Goal: Task Accomplishment & Management: Use online tool/utility

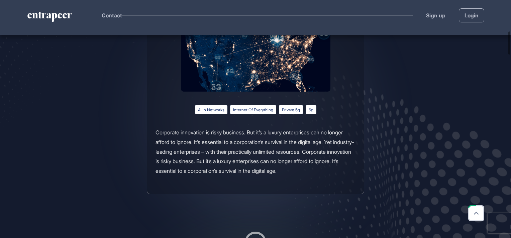
scroll to position [335, 0]
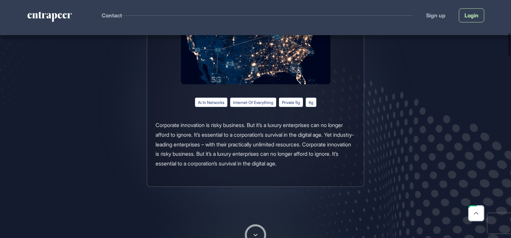
click at [474, 15] on link "Login" at bounding box center [471, 15] width 25 height 14
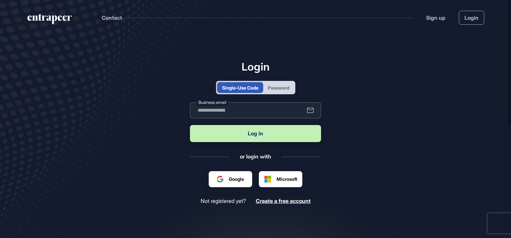
click at [230, 114] on input "text" at bounding box center [255, 110] width 131 height 16
type input "**********"
click at [239, 135] on button "Log in" at bounding box center [255, 133] width 131 height 17
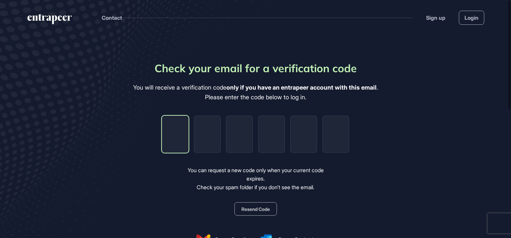
type input "*"
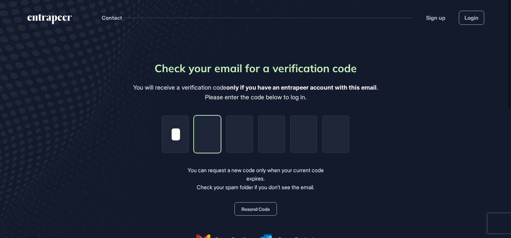
type input "*"
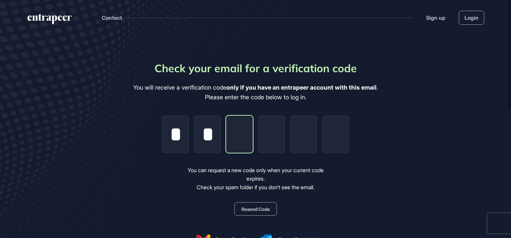
type input "*"
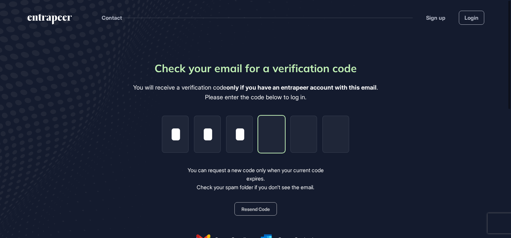
type input "*"
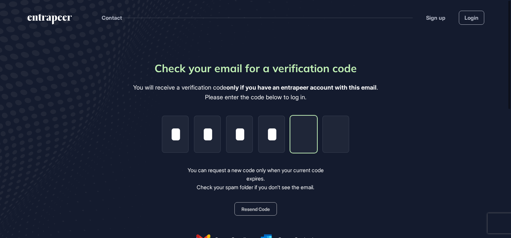
type input "*"
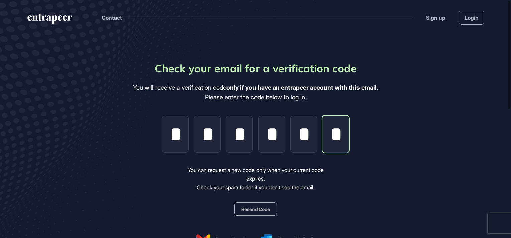
scroll to position [0, 1]
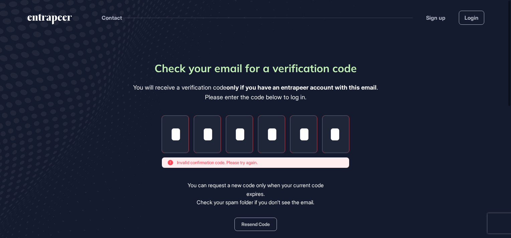
type input "*"
click at [177, 130] on input "*" at bounding box center [175, 134] width 27 height 37
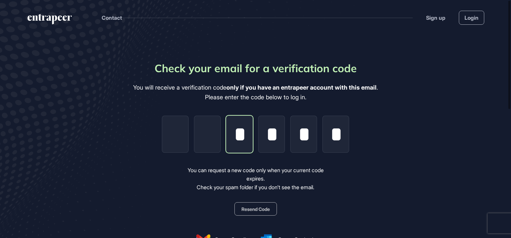
scroll to position [0, 0]
click at [159, 135] on div "Check your email for a verification code You will receive a verification code o…" at bounding box center [255, 167] width 245 height 214
click at [168, 134] on input "tel" at bounding box center [175, 134] width 27 height 37
type input "*"
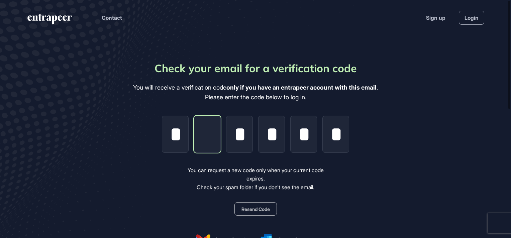
type input "*"
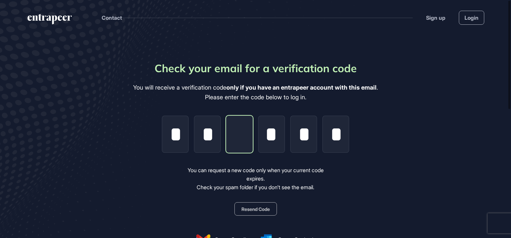
click at [246, 137] on input "tel" at bounding box center [239, 134] width 27 height 37
type input "*"
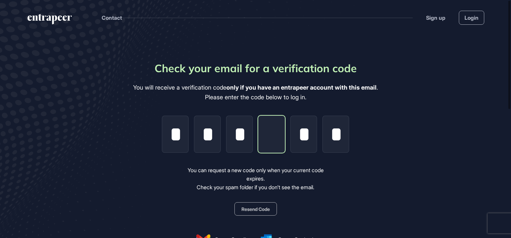
click at [272, 139] on input "tel" at bounding box center [271, 134] width 27 height 37
type input "*"
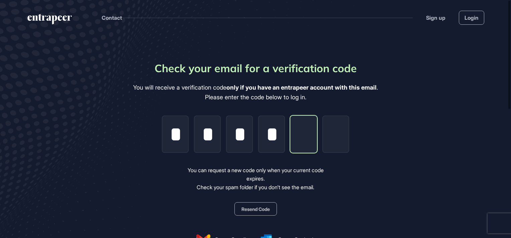
click at [304, 130] on input "tel" at bounding box center [303, 134] width 27 height 37
type input "*"
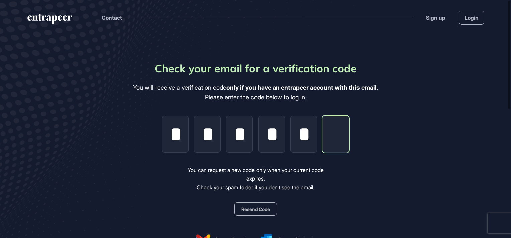
type input "*"
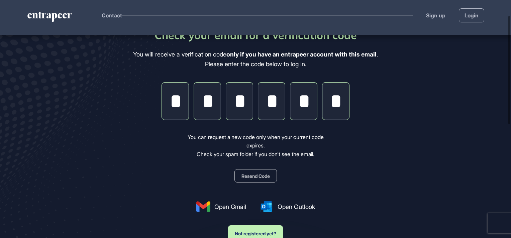
scroll to position [33, 0]
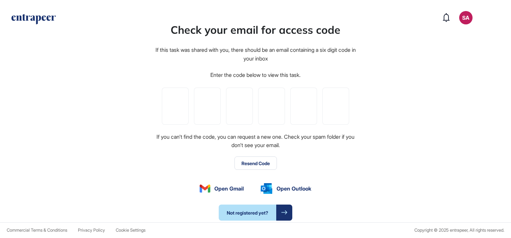
type input "*"
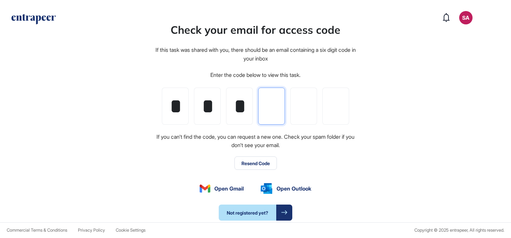
type input "*"
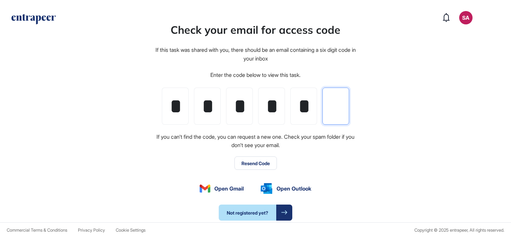
type input "*"
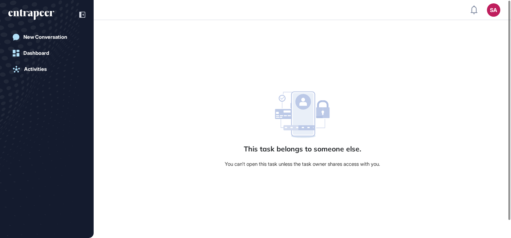
click at [360, 165] on div "You can't open this task unless the task owner shares access with you." at bounding box center [303, 164] width 156 height 6
click at [79, 14] on div at bounding box center [79, 14] width 13 height 13
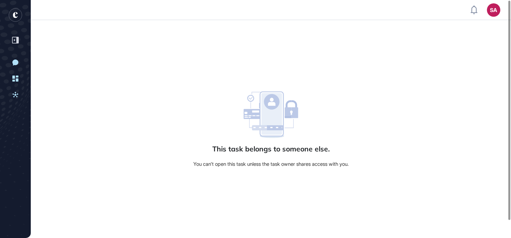
click at [14, 15] on icon "entrapeer-logo" at bounding box center [15, 15] width 5 height 6
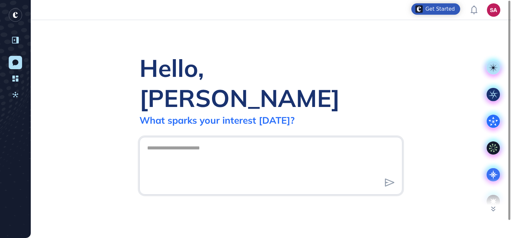
click at [16, 40] on icon at bounding box center [15, 40] width 7 height 7
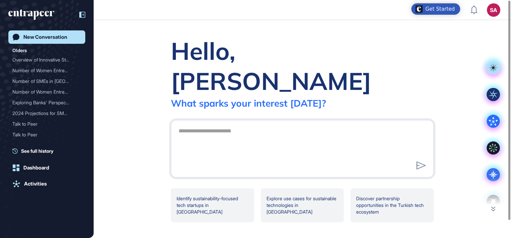
click at [435, 12] on div "Get Started" at bounding box center [440, 9] width 29 height 7
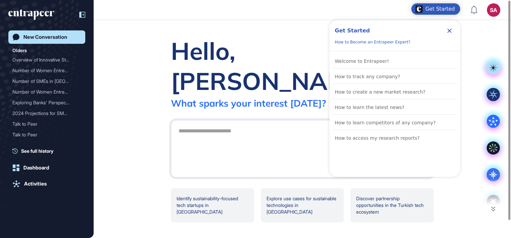
click at [272, 29] on div "Hello, Sena What sparks your interest today? Identify sustainability-focused te…" at bounding box center [303, 129] width 418 height 218
